Goal: Transaction & Acquisition: Purchase product/service

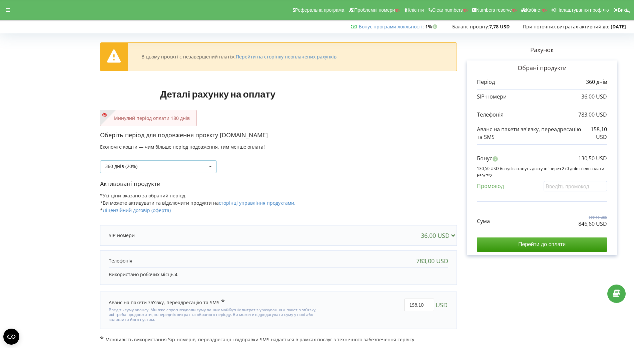
click at [161, 162] on div "360 днів (20%) Поповнити баланс без подовження" at bounding box center [158, 166] width 117 height 13
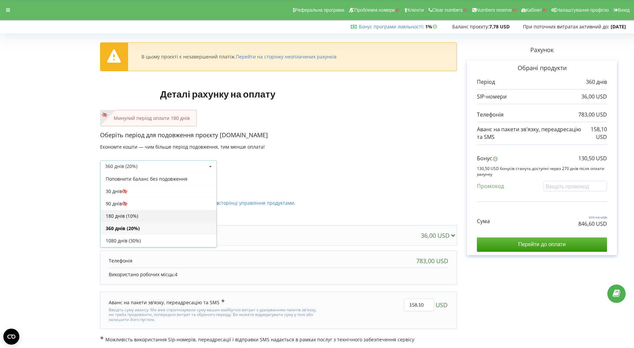
click at [137, 216] on div "180 днів (10%)" at bounding box center [158, 215] width 116 height 12
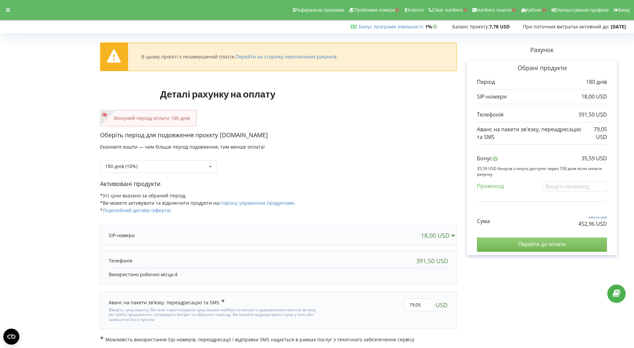
click at [507, 240] on input "Перейти до оплати" at bounding box center [542, 244] width 130 height 14
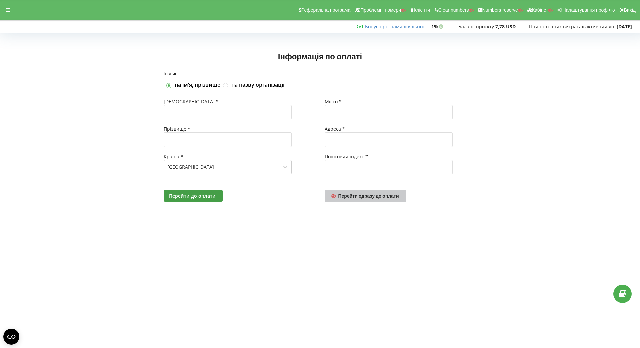
click at [346, 194] on span "Перейти одразу до оплати" at bounding box center [368, 196] width 61 height 6
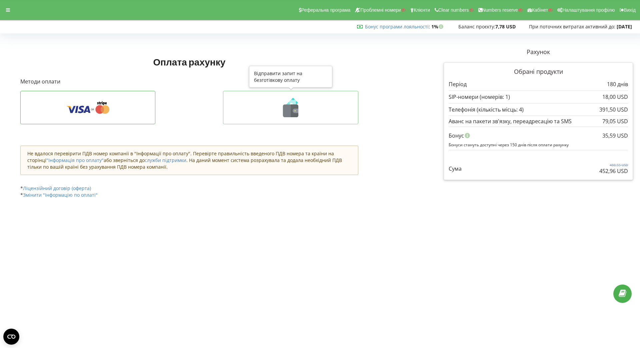
click at [247, 118] on button at bounding box center [290, 107] width 135 height 33
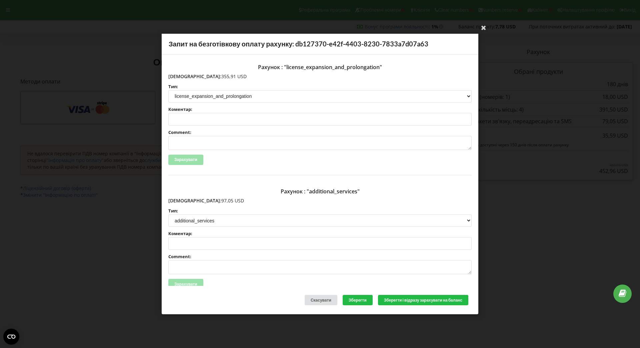
drag, startPoint x: 183, startPoint y: 76, endPoint x: 221, endPoint y: 78, distance: 37.4
click at [221, 78] on p "Сума: 355,91 USD" at bounding box center [319, 76] width 303 height 7
copy p "355,91 USD"
drag, startPoint x: 183, startPoint y: 197, endPoint x: 219, endPoint y: 201, distance: 36.2
click at [219, 201] on p "Сума: 97,05 USD" at bounding box center [319, 200] width 303 height 7
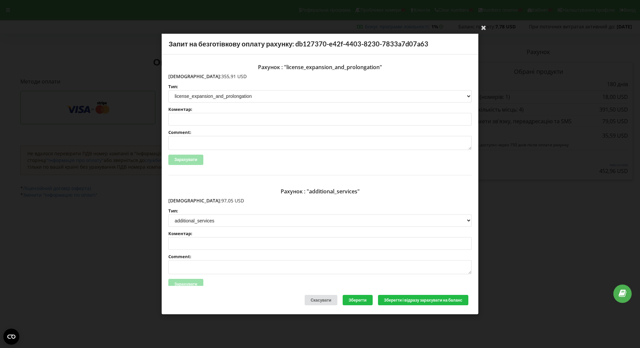
copy p "97,05 USD"
